Goal: Task Accomplishment & Management: Manage account settings

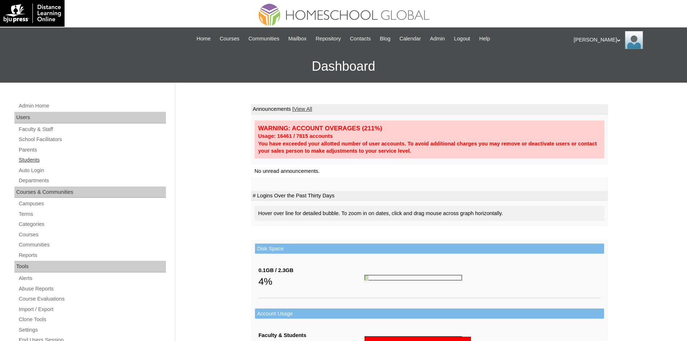
click at [37, 158] on link "Students" at bounding box center [92, 160] width 148 height 9
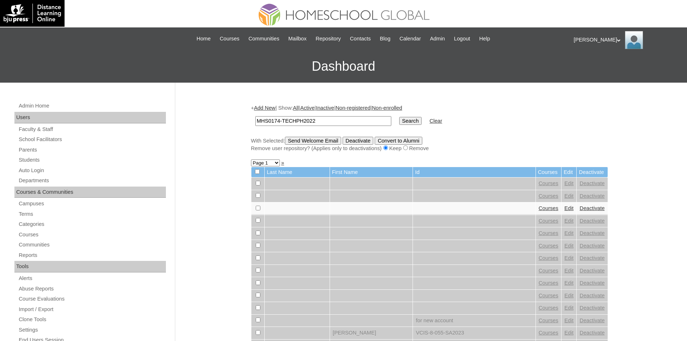
type input "MHS0174-TECHPH2022"
click at [399, 120] on input "Search" at bounding box center [410, 121] width 22 height 8
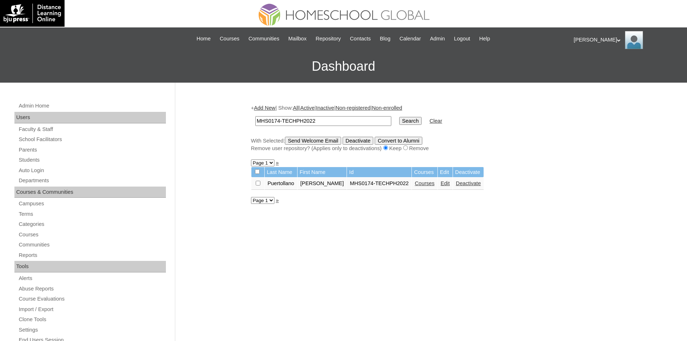
click at [441, 184] on link "Edit" at bounding box center [445, 183] width 9 height 6
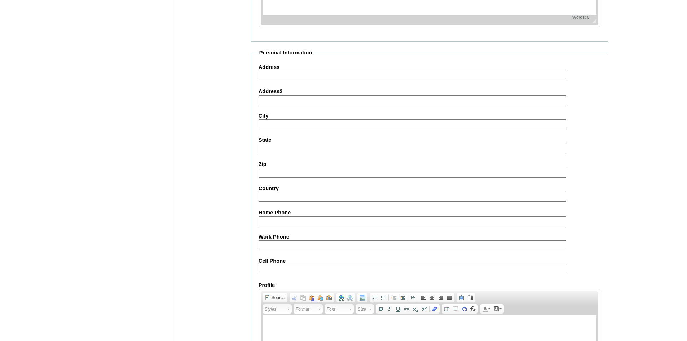
scroll to position [758, 0]
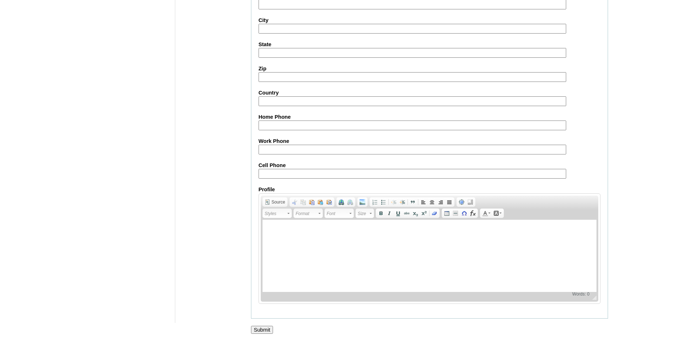
click at [255, 328] on input "Submit" at bounding box center [262, 330] width 22 height 8
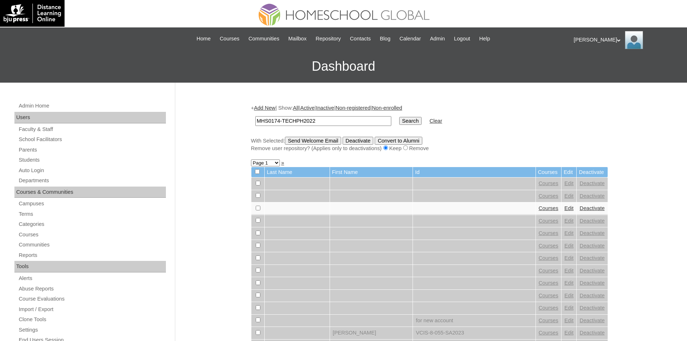
type input "MHS0174-TECHPH2022"
click at [399, 123] on input "Search" at bounding box center [410, 121] width 22 height 8
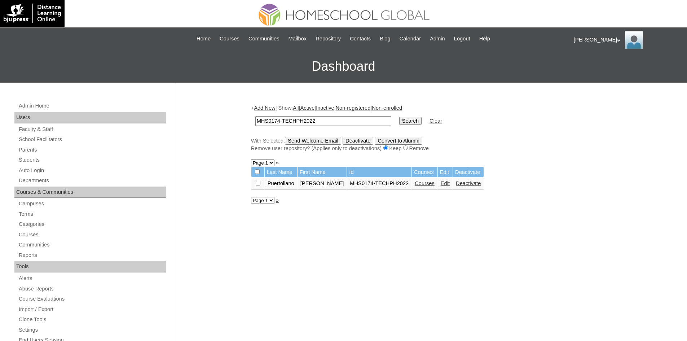
click at [415, 183] on link "Courses" at bounding box center [425, 183] width 20 height 6
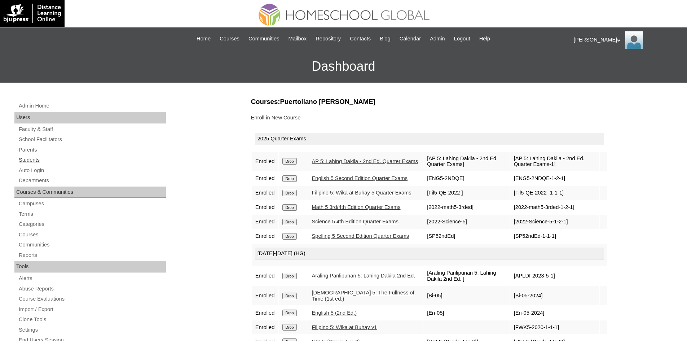
click at [35, 159] on link "Students" at bounding box center [92, 160] width 148 height 9
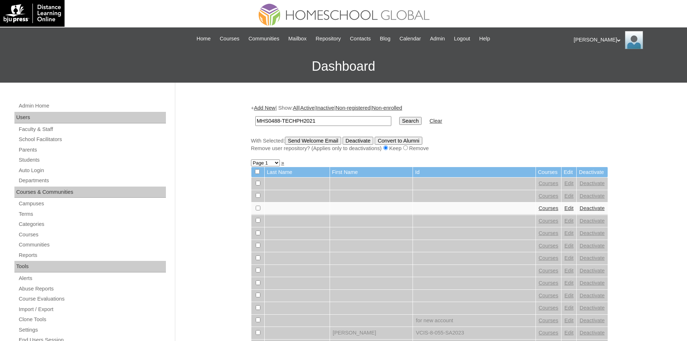
type input "MHS0488-TECHPH2021"
click at [399, 119] on input "Search" at bounding box center [410, 121] width 22 height 8
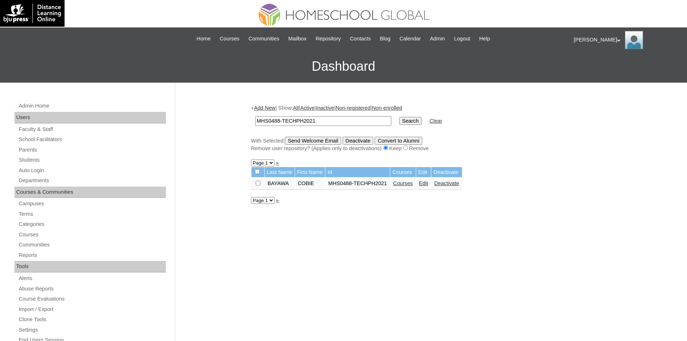
click at [423, 184] on link "Edit" at bounding box center [423, 183] width 9 height 6
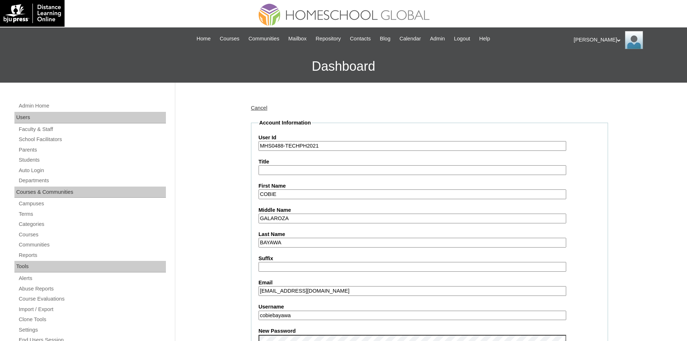
scroll to position [7, 0]
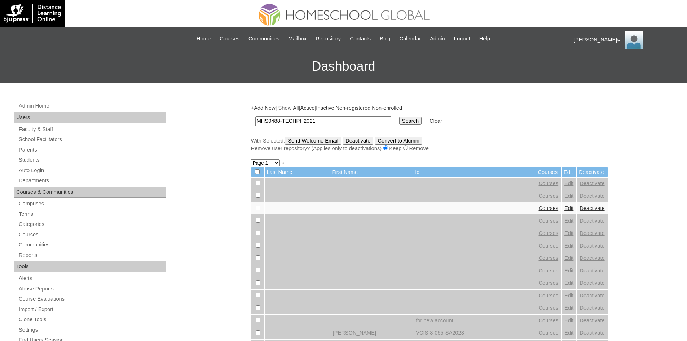
type input "MHS0488-TECHPH2021"
click at [399, 118] on input "Search" at bounding box center [410, 121] width 22 height 8
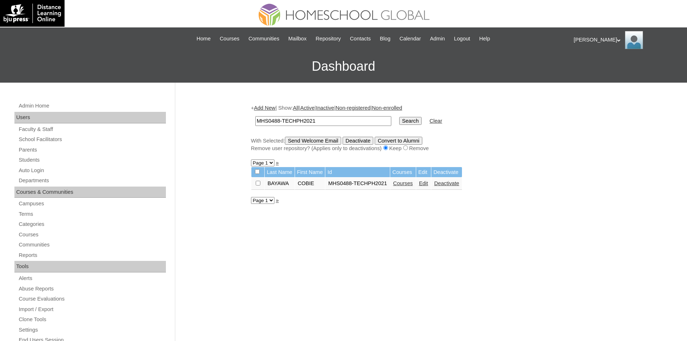
click at [399, 182] on link "Courses" at bounding box center [403, 183] width 20 height 6
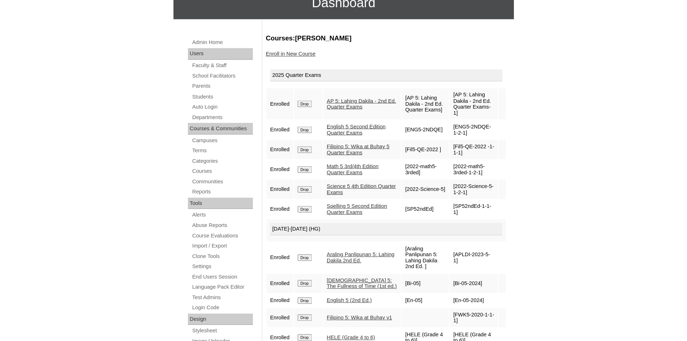
scroll to position [36, 0]
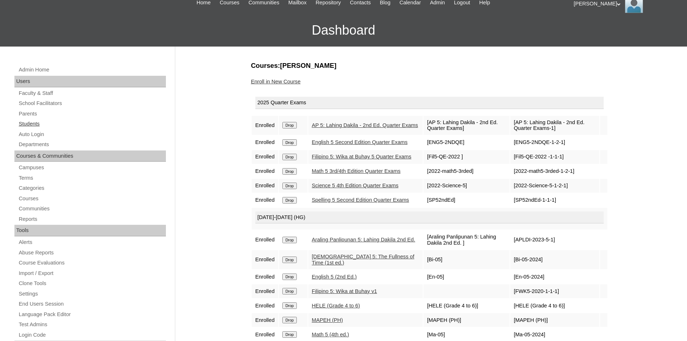
drag, startPoint x: 30, startPoint y: 124, endPoint x: 45, endPoint y: 125, distance: 15.5
click at [30, 124] on link "Students" at bounding box center [92, 123] width 148 height 9
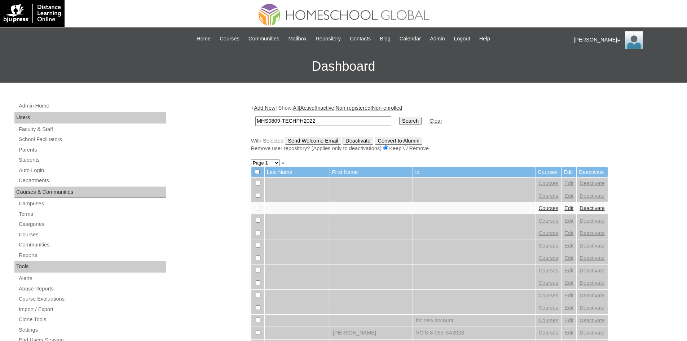
type input "MHS0809-TECHPH2022"
click at [396, 115] on td "Search" at bounding box center [411, 121] width 30 height 17
click at [399, 123] on input "Search" at bounding box center [410, 121] width 22 height 8
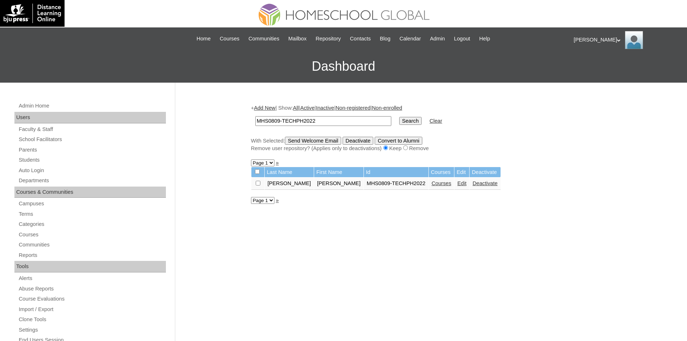
click at [458, 183] on link "Edit" at bounding box center [462, 183] width 9 height 6
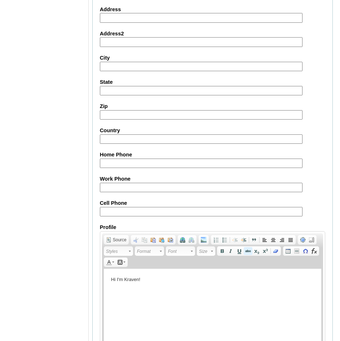
scroll to position [790, 0]
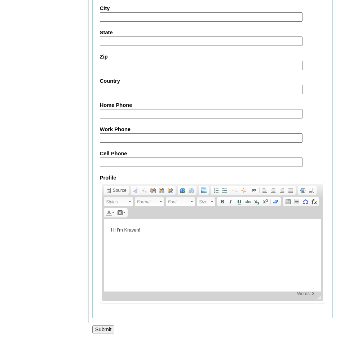
click at [107, 327] on input "Submit" at bounding box center [103, 329] width 22 height 8
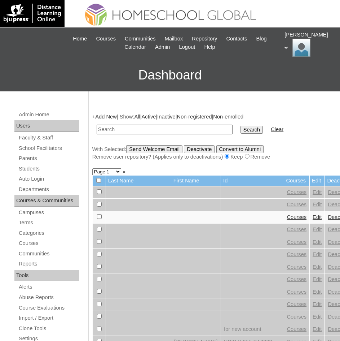
paste input "MHS0809-TECHPH2022"
type input "MHS0809-TECHPH2022"
click at [241, 132] on input "Search" at bounding box center [252, 130] width 22 height 8
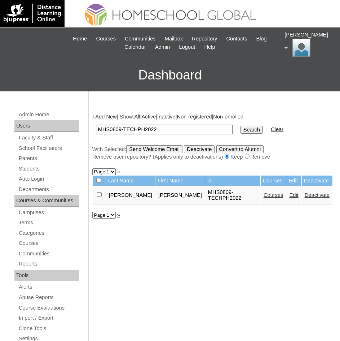
click at [264, 193] on link "Courses" at bounding box center [274, 195] width 20 height 6
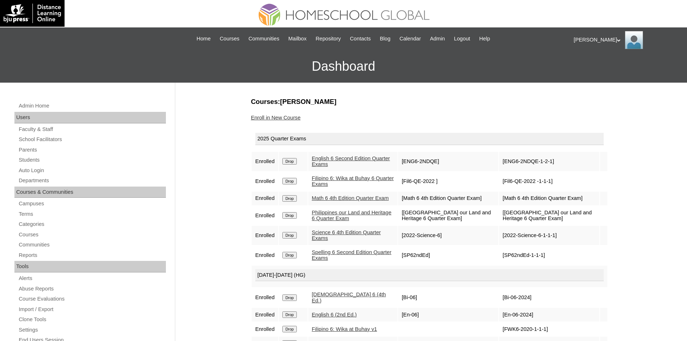
drag, startPoint x: 30, startPoint y: 159, endPoint x: 168, endPoint y: 166, distance: 138.7
click at [30, 159] on link "Students" at bounding box center [92, 160] width 148 height 9
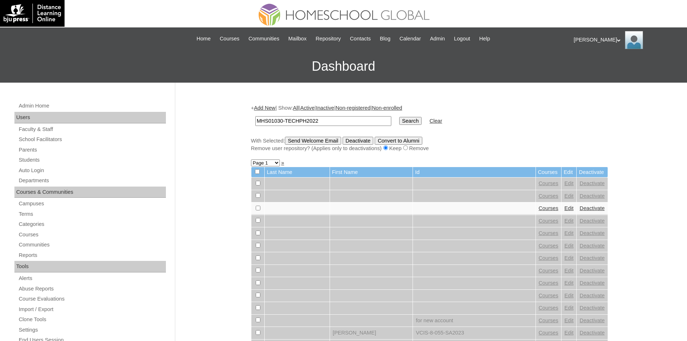
type input "MHS01030-TECHPH2022"
click at [399, 121] on input "Search" at bounding box center [410, 121] width 22 height 8
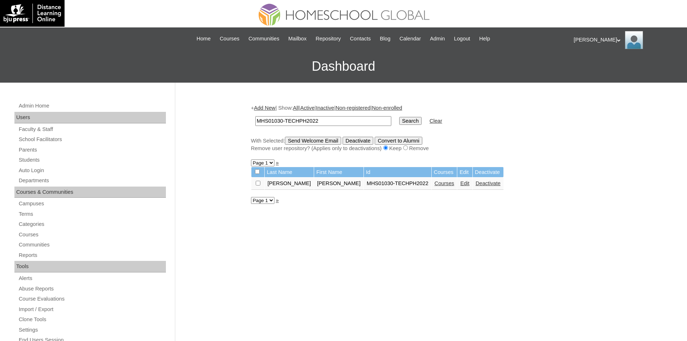
click at [460, 185] on link "Edit" at bounding box center [464, 183] width 9 height 6
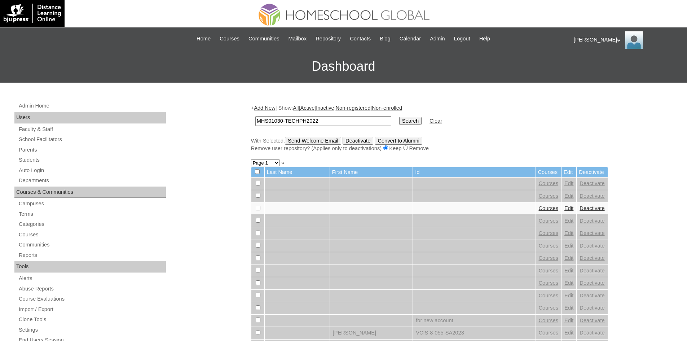
type input "MHS01030-TECHPH2022"
click at [399, 123] on input "Search" at bounding box center [410, 121] width 22 height 8
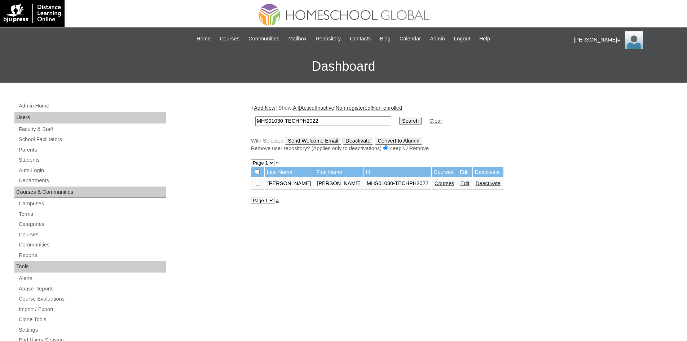
click at [435, 184] on link "Courses" at bounding box center [445, 183] width 20 height 6
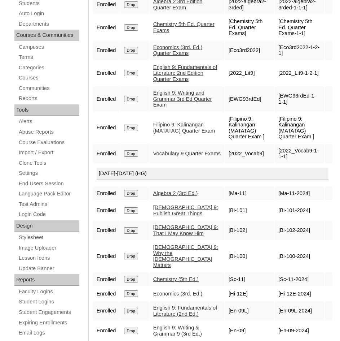
scroll to position [76, 0]
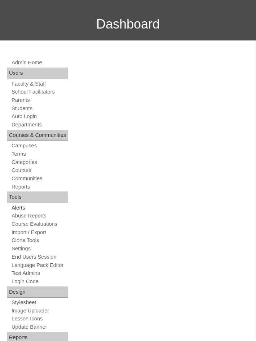
scroll to position [108, 0]
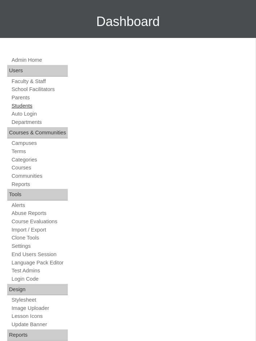
click at [27, 109] on link "Students" at bounding box center [39, 105] width 57 height 7
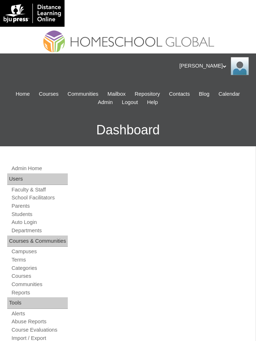
scroll to position [432, 0]
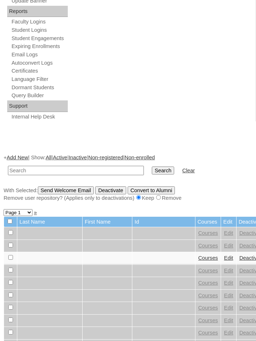
click at [69, 169] on input "text" at bounding box center [76, 171] width 136 height 10
type input "[PERSON_NAME]"
click at [152, 171] on input "Search" at bounding box center [163, 170] width 22 height 8
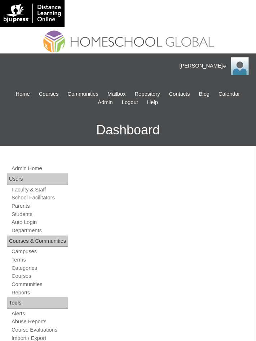
scroll to position [353, 0]
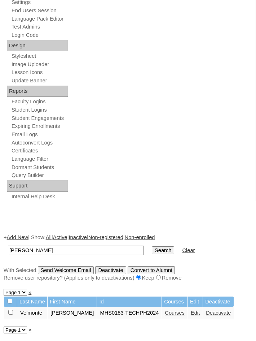
click at [173, 312] on link "Courses" at bounding box center [175, 313] width 20 height 6
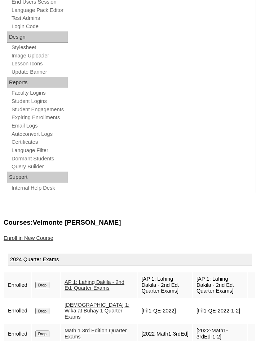
scroll to position [469, 0]
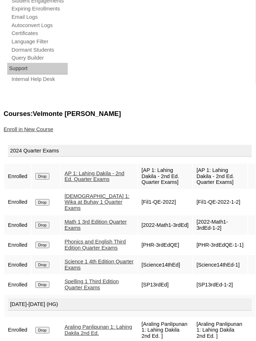
click at [94, 179] on link "AP 1: Lahing Dakila - 2nd Ed. Quarter Exams" at bounding box center [95, 176] width 60 height 12
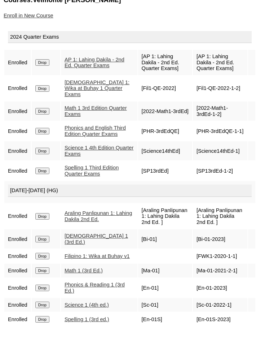
scroll to position [613, 0]
click at [76, 213] on link "Araling Panlipunan 1: Lahing Dakila 2nd Ed." at bounding box center [98, 216] width 67 height 12
click at [84, 210] on link "Araling Panlipunan 1: Lahing Dakila 2nd Ed." at bounding box center [98, 216] width 67 height 12
